Goal: Check status: Check status

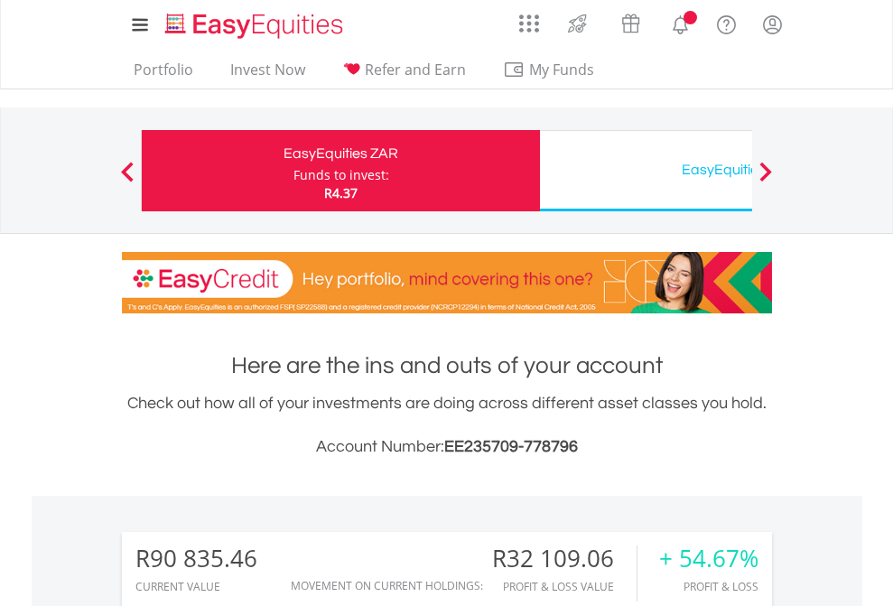
scroll to position [173, 283]
click at [293, 171] on div "Funds to invest:" at bounding box center [341, 175] width 96 height 18
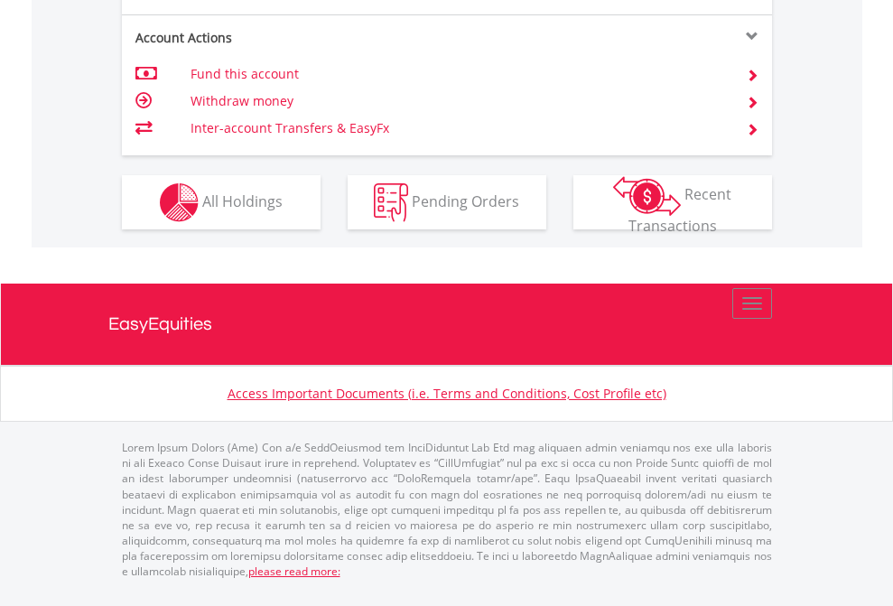
scroll to position [1694, 0]
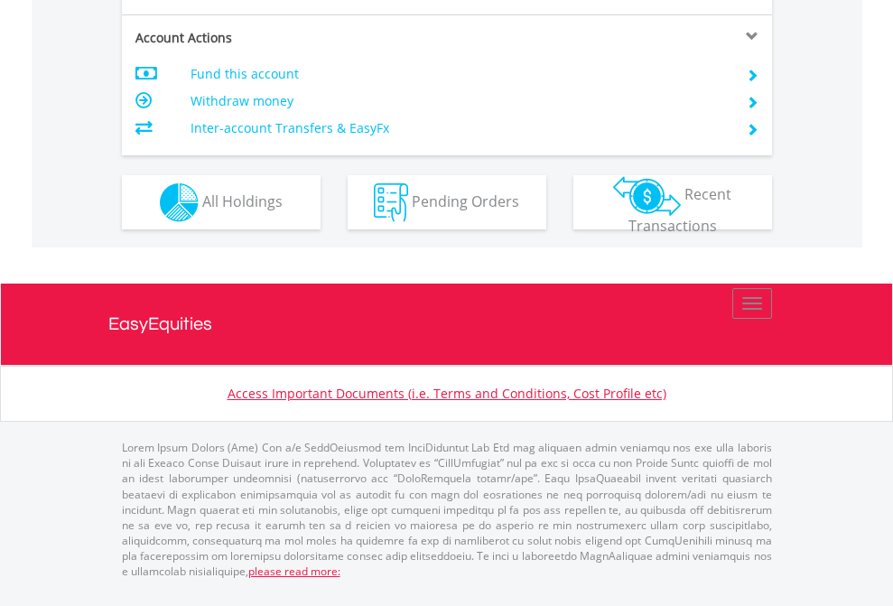
scroll to position [1694, 0]
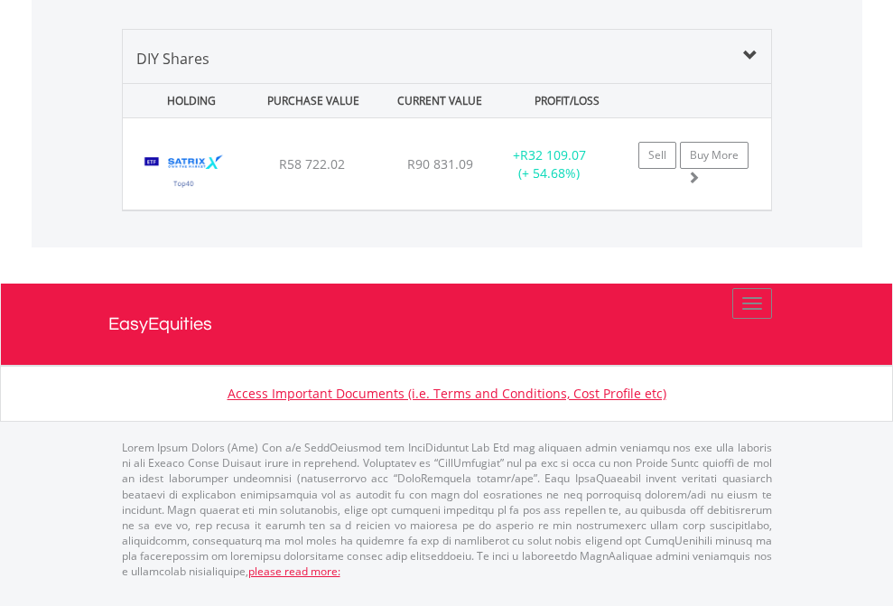
scroll to position [1745, 0]
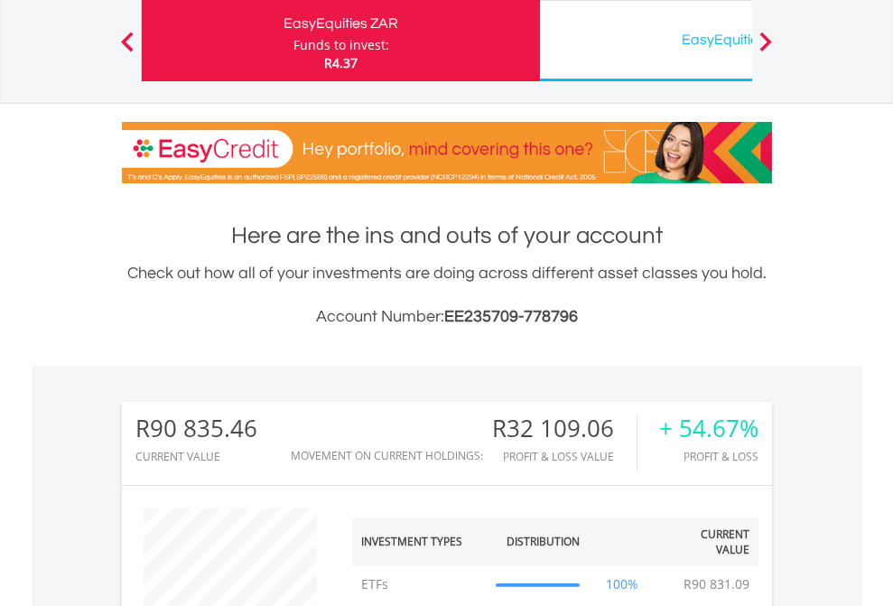
scroll to position [173, 283]
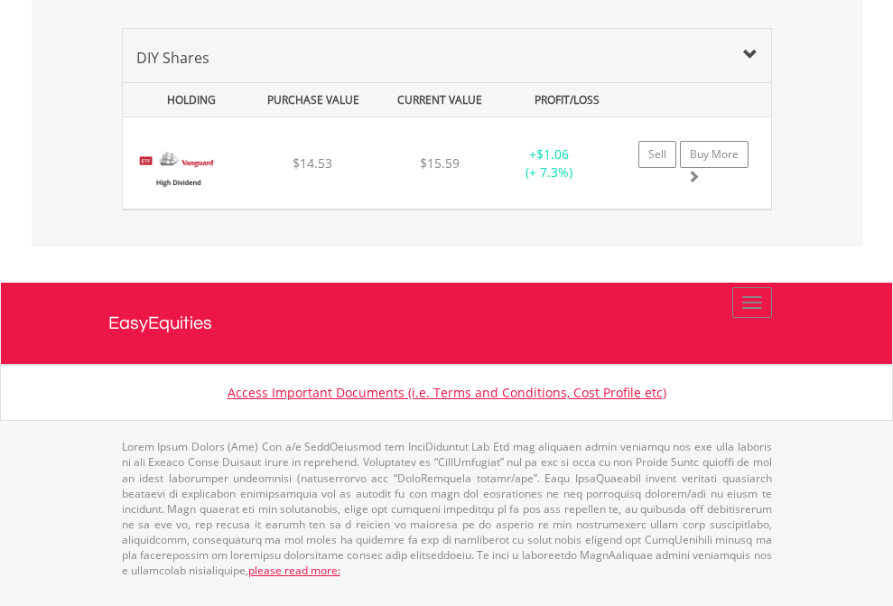
scroll to position [173, 283]
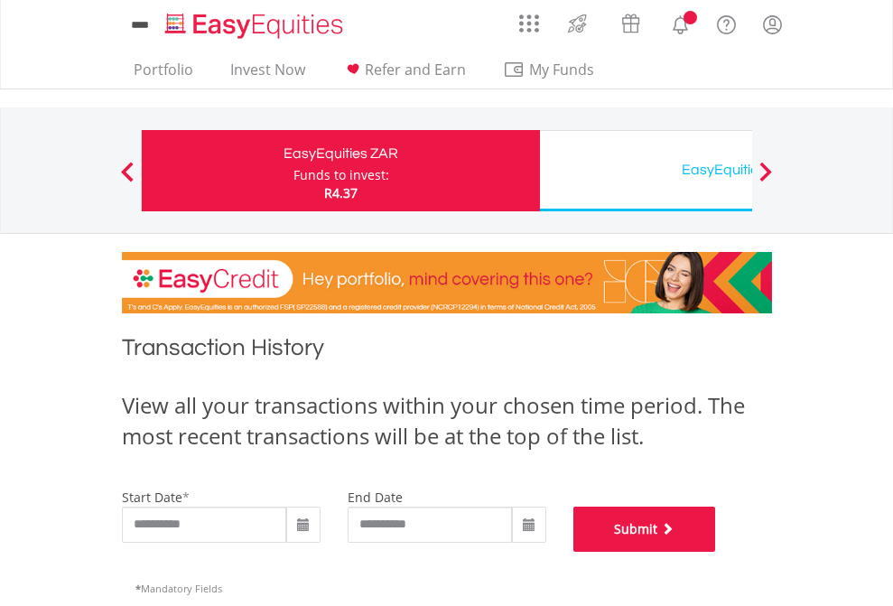
click at [716, 551] on button "Submit" at bounding box center [644, 528] width 143 height 45
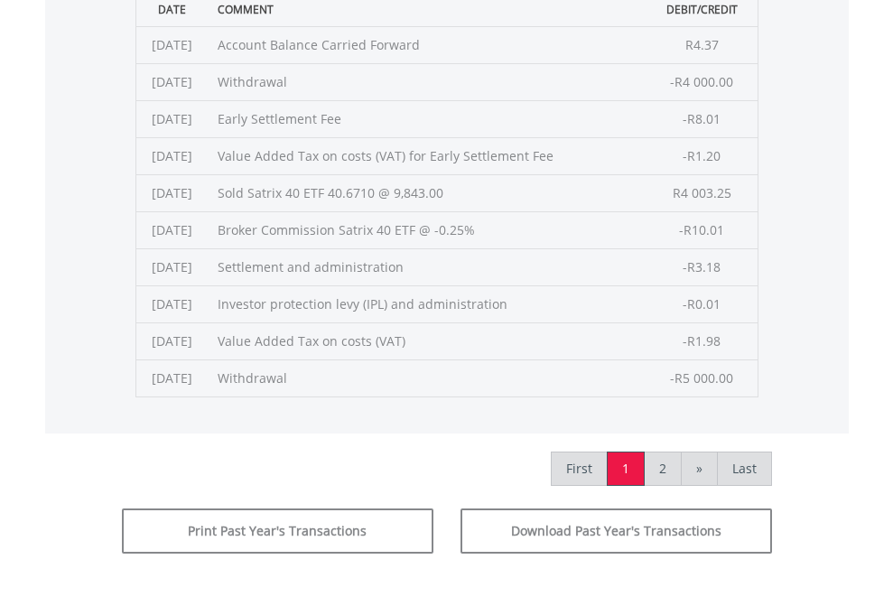
scroll to position [732, 0]
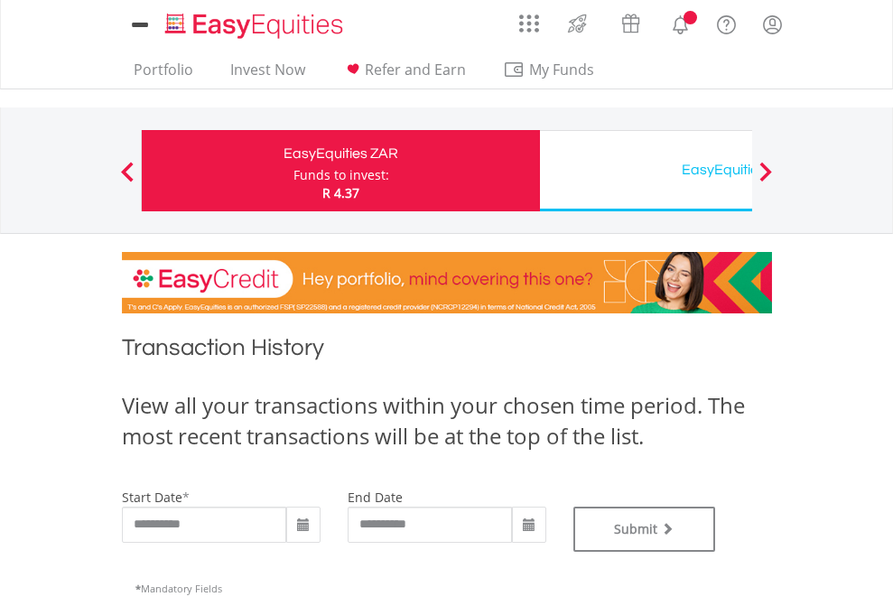
click at [645, 171] on div "EasyEquities USD" at bounding box center [739, 169] width 376 height 25
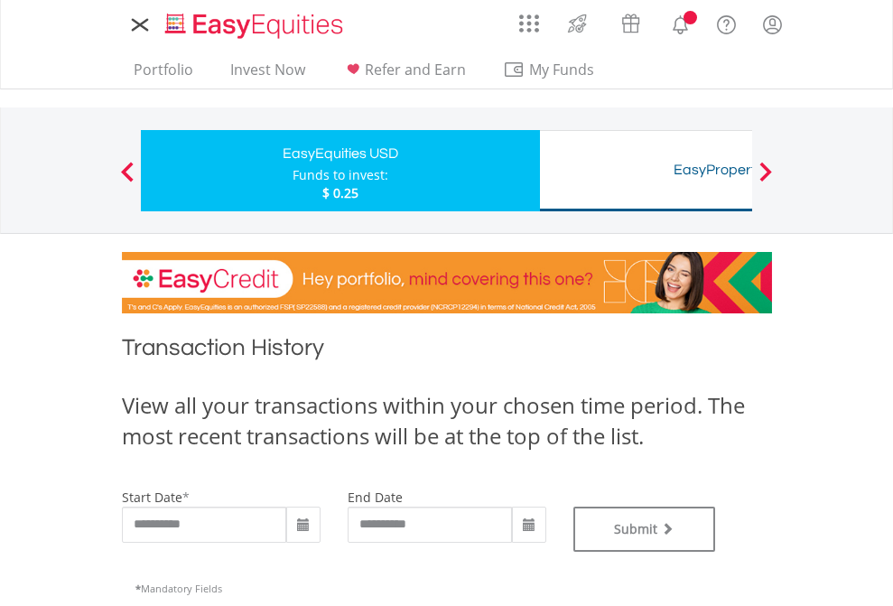
type input "**********"
